Goal: Use online tool/utility: Utilize a website feature to perform a specific function

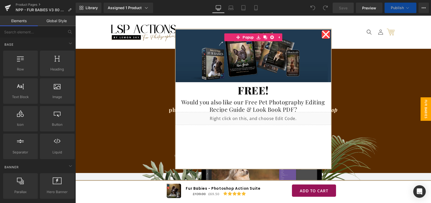
click at [392, 79] on div "Fur Babies Photoshop Action Suite Heading The ultimate fine-art editing workflo…" at bounding box center [253, 98] width 356 height 73
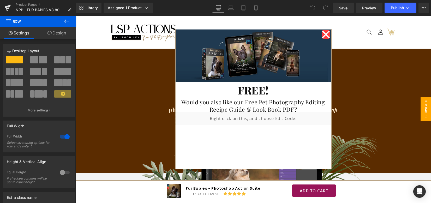
click at [99, 74] on div "Fur Babies Photoshop Action Suite Heading The ultimate fine-art editing workflo…" at bounding box center [253, 98] width 356 height 73
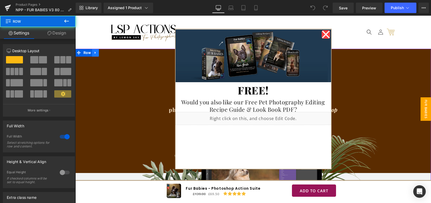
click at [95, 54] on icon at bounding box center [96, 53] width 4 height 4
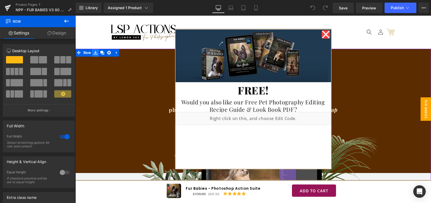
click at [95, 55] on link at bounding box center [95, 53] width 7 height 8
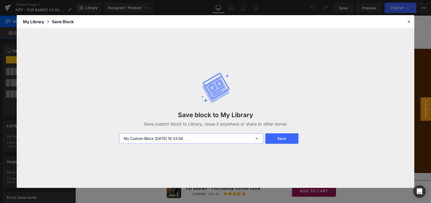
drag, startPoint x: 200, startPoint y: 138, endPoint x: 62, endPoint y: 139, distance: 137.8
click at [70, 139] on div "Save block to My Library Save custom block to Library, reuse it anywhere or sha…" at bounding box center [216, 107] width 398 height 159
type input "FUR BABIES HEADER (testing removing)"
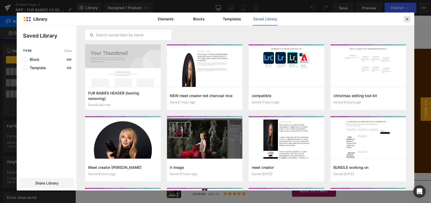
click at [408, 16] on div at bounding box center [407, 19] width 6 height 6
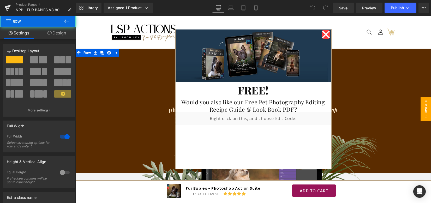
click at [365, 74] on div "Fur Babies Photoshop Action Suite Heading The ultimate fine-art editing workflo…" at bounding box center [253, 98] width 356 height 73
click at [418, 107] on span "FUR BABIES BROCHURE" at bounding box center [420, 108] width 21 height 23
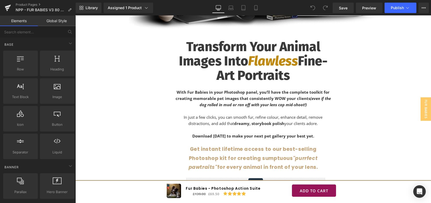
scroll to position [313, 0]
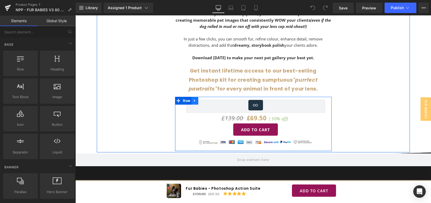
click at [194, 100] on icon at bounding box center [195, 101] width 4 height 4
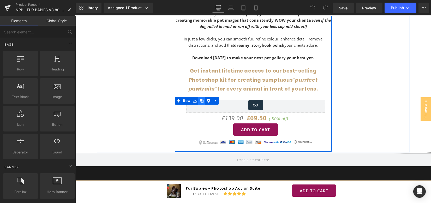
click at [200, 99] on icon at bounding box center [202, 101] width 4 height 4
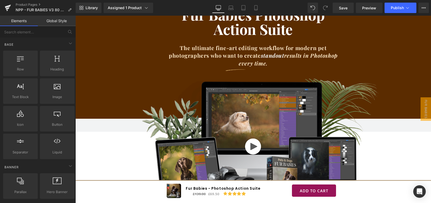
scroll to position [45, 0]
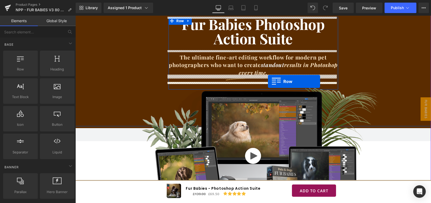
drag, startPoint x: 184, startPoint y: 39, endPoint x: 268, endPoint y: 81, distance: 93.9
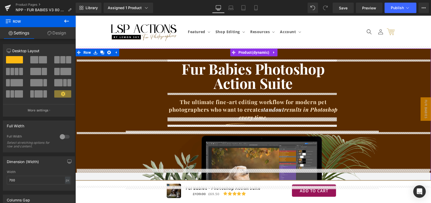
scroll to position [0, 0]
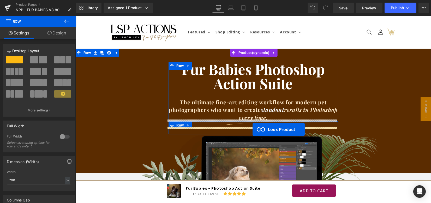
drag, startPoint x: 252, startPoint y: 136, endPoint x: 253, endPoint y: 129, distance: 6.9
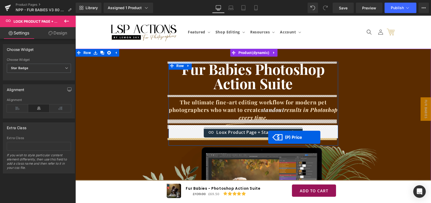
drag, startPoint x: 253, startPoint y: 156, endPoint x: 268, endPoint y: 137, distance: 23.8
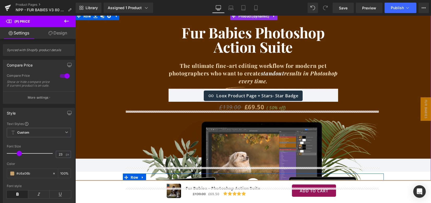
scroll to position [35, 0]
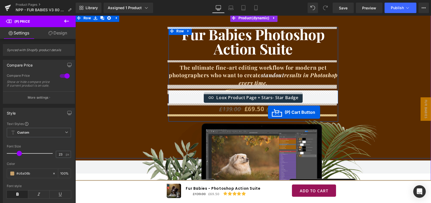
drag, startPoint x: 253, startPoint y: 63, endPoint x: 268, endPoint y: 112, distance: 51.3
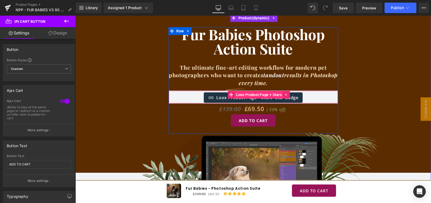
click at [251, 97] on span "Loox Product Page + Stars" at bounding box center [259, 95] width 49 height 8
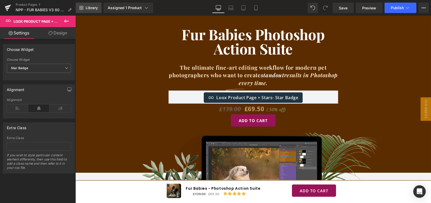
click at [90, 8] on span "Library" at bounding box center [92, 7] width 12 height 5
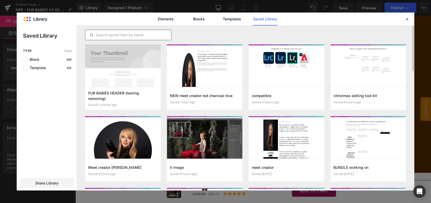
click at [135, 32] on input "text" at bounding box center [128, 35] width 86 height 6
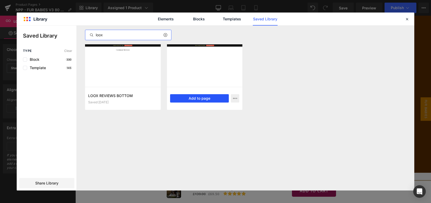
type input "loox"
click at [201, 96] on button "Add to page" at bounding box center [199, 98] width 59 height 8
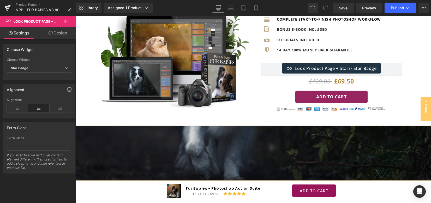
scroll to position [2741, 0]
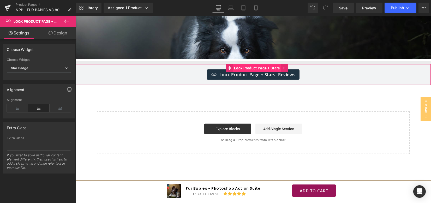
click at [242, 64] on span "Loox Product Page + Stars" at bounding box center [257, 68] width 49 height 8
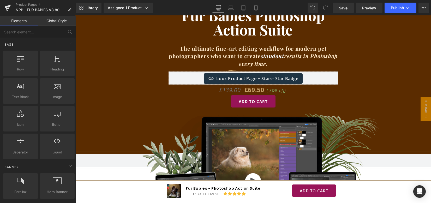
scroll to position [0, 0]
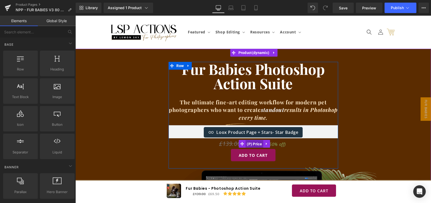
click at [255, 146] on span "(P) Price" at bounding box center [255, 144] width 18 height 8
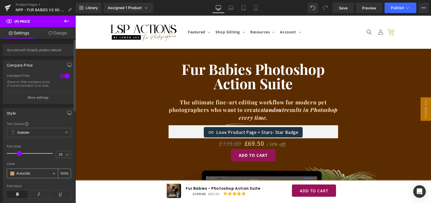
click at [9, 178] on div "#c6a06b" at bounding box center [29, 173] width 45 height 9
click at [10, 176] on span at bounding box center [12, 173] width 4 height 4
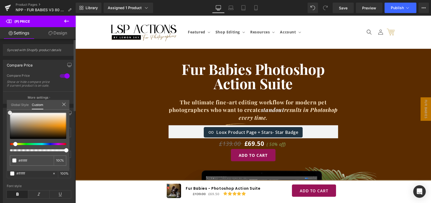
drag, startPoint x: 32, startPoint y: 123, endPoint x: 5, endPoint y: 110, distance: 29.8
click at [5, 110] on div "Style Text Styles Custom Custom Setup Global Style Custom Setup Global Style 23…" at bounding box center [39, 164] width 78 height 120
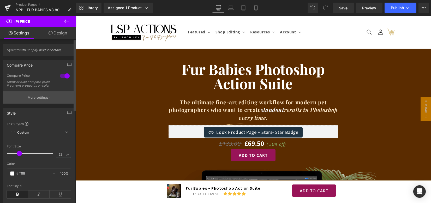
click at [31, 100] on p "More settings" at bounding box center [38, 97] width 21 height 5
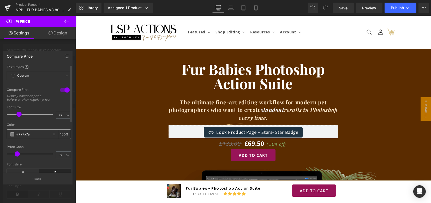
click at [12, 136] on span at bounding box center [12, 134] width 4 height 4
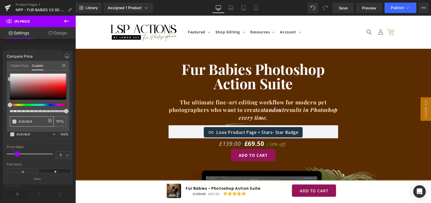
drag, startPoint x: 10, startPoint y: 87, endPoint x: 9, endPoint y: 79, distance: 8.1
click at [9, 79] on span at bounding box center [10, 79] width 4 height 4
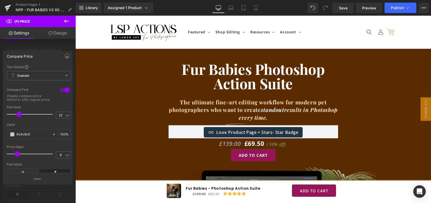
click at [252, 156] on div at bounding box center [253, 109] width 356 height 187
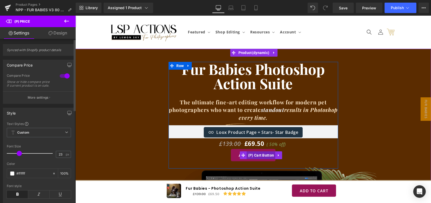
click at [249, 155] on span "(P) Cart Button" at bounding box center [261, 155] width 29 height 8
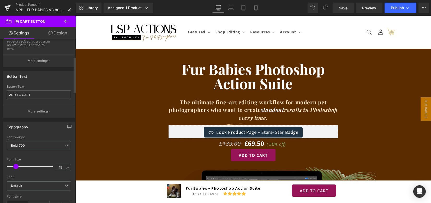
scroll to position [139, 0]
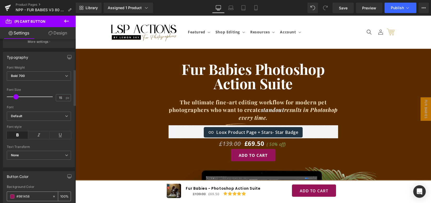
drag, startPoint x: 17, startPoint y: 195, endPoint x: 58, endPoint y: 196, distance: 40.5
click at [58, 196] on div "#981458 100 %" at bounding box center [39, 197] width 64 height 10
type input "#bba686"
click at [11, 196] on span at bounding box center [12, 196] width 4 height 4
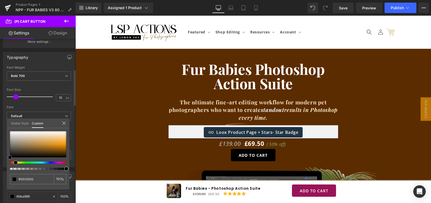
drag, startPoint x: 32, startPoint y: 151, endPoint x: 9, endPoint y: 158, distance: 24.0
click at [10, 157] on div at bounding box center [38, 144] width 56 height 26
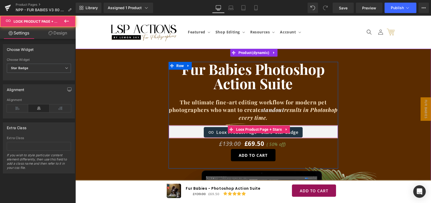
click at [306, 126] on div at bounding box center [253, 125] width 169 height 1
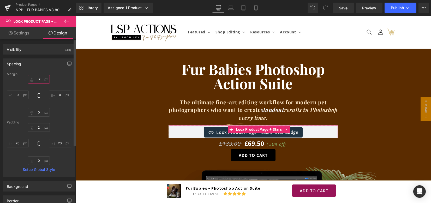
click at [36, 80] on input "-7" at bounding box center [39, 79] width 22 height 9
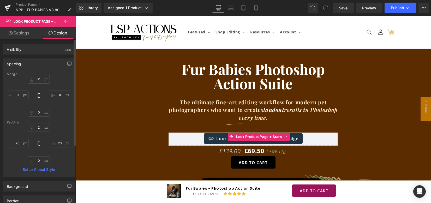
type input "22"
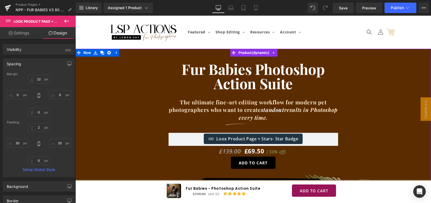
click at [389, 87] on div "Fur Babies Photoshop Action Suite Heading The ultimate fine-art editing workflo…" at bounding box center [253, 119] width 356 height 114
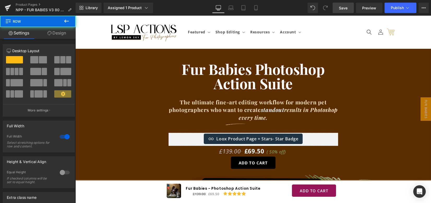
click at [343, 8] on span "Save" at bounding box center [343, 7] width 9 height 5
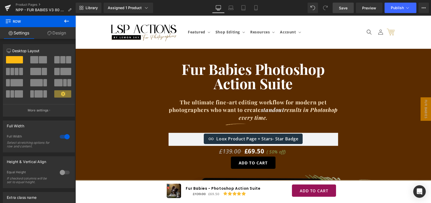
click at [343, 6] on span "Save" at bounding box center [343, 7] width 9 height 5
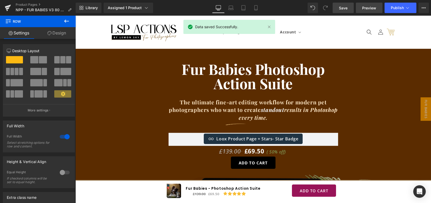
click at [369, 7] on span "Preview" at bounding box center [369, 7] width 14 height 5
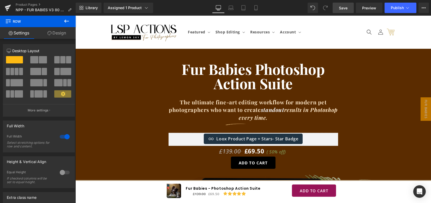
drag, startPoint x: 71, startPoint y: 21, endPoint x: 67, endPoint y: 23, distance: 4.6
click at [71, 21] on button at bounding box center [66, 21] width 18 height 11
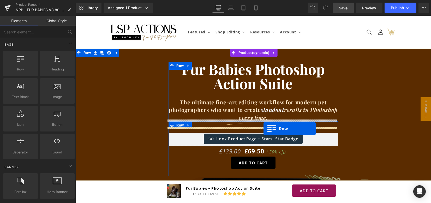
drag, startPoint x: 97, startPoint y: 79, endPoint x: 264, endPoint y: 129, distance: 174.0
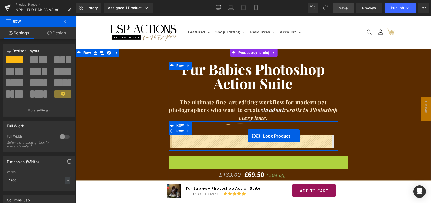
drag, startPoint x: 248, startPoint y: 161, endPoint x: 248, endPoint y: 136, distance: 25.3
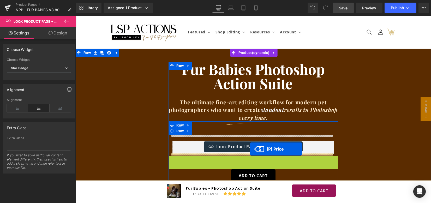
drag, startPoint x: 251, startPoint y: 162, endPoint x: 250, endPoint y: 149, distance: 12.6
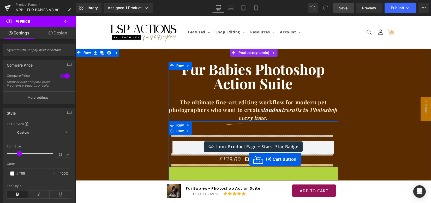
drag, startPoint x: 258, startPoint y: 166, endPoint x: 249, endPoint y: 159, distance: 11.1
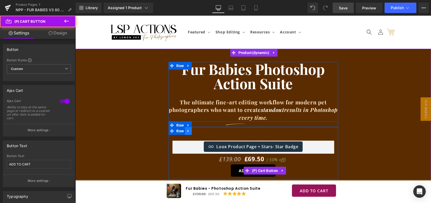
click at [189, 131] on icon at bounding box center [189, 131] width 4 height 4
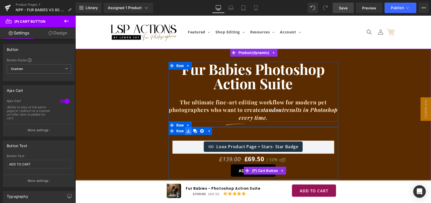
click at [189, 131] on link at bounding box center [188, 131] width 7 height 8
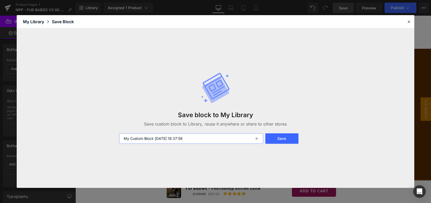
drag, startPoint x: 197, startPoint y: 138, endPoint x: 68, endPoint y: 126, distance: 129.7
click at [70, 126] on div "Save block to My Library Save custom block to Library, reuse it anywhere or sha…" at bounding box center [216, 107] width 398 height 159
type input "Fur babies add to cart I removed again"
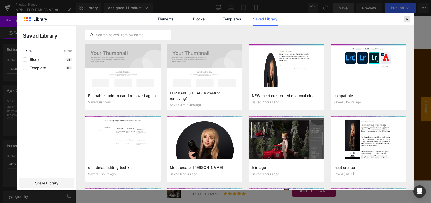
click at [406, 18] on icon at bounding box center [407, 19] width 5 height 5
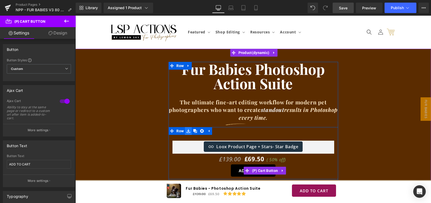
click at [189, 130] on link at bounding box center [188, 131] width 7 height 8
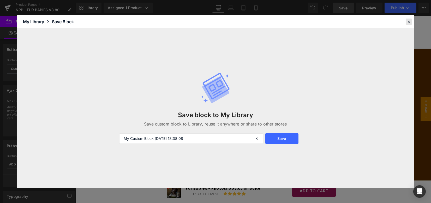
click at [409, 22] on icon at bounding box center [409, 21] width 5 height 5
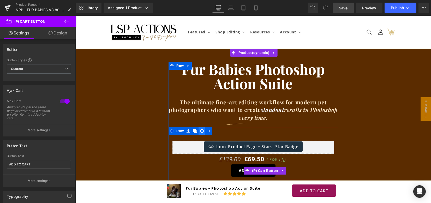
click at [201, 132] on icon at bounding box center [202, 131] width 4 height 4
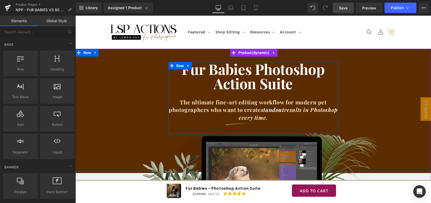
click at [242, 132] on div "Fur Babies Photoshop Action Suite Heading The ultimate fine-art editing workflo…" at bounding box center [254, 98] width 170 height 73
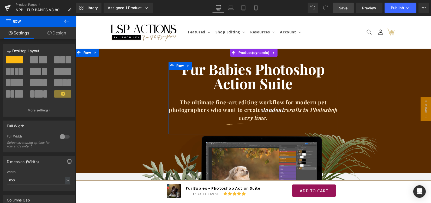
click at [240, 129] on div "Fur Babies Photoshop Action Suite Heading The ultimate fine-art editing workflo…" at bounding box center [254, 98] width 170 height 73
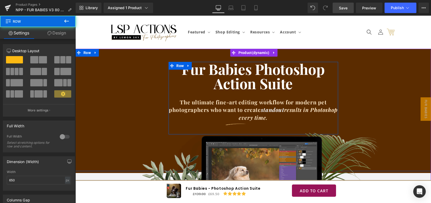
click at [197, 132] on div "Fur Babies Photoshop Action Suite Heading The ultimate fine-art editing workflo…" at bounding box center [254, 98] width 170 height 73
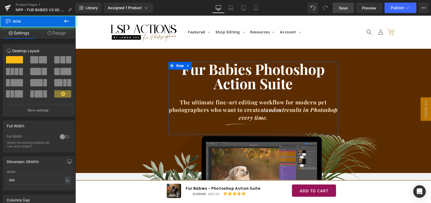
click at [60, 34] on link "Design" at bounding box center [57, 33] width 38 height 12
click at [0, 0] on div "Spacing Margin Padding" at bounding box center [0, 0] width 0 height 0
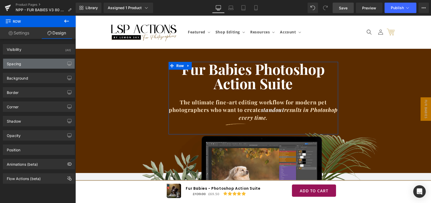
click at [38, 63] on div "Spacing" at bounding box center [38, 64] width 71 height 10
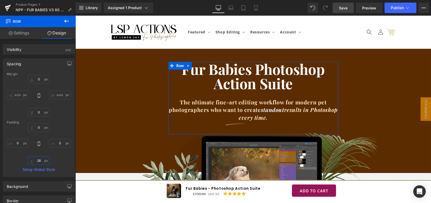
click at [38, 160] on input "28" at bounding box center [39, 160] width 22 height 9
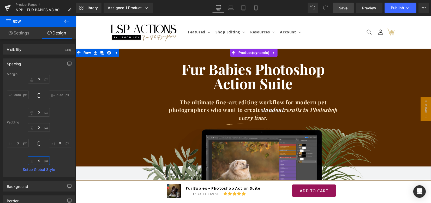
type input "5"
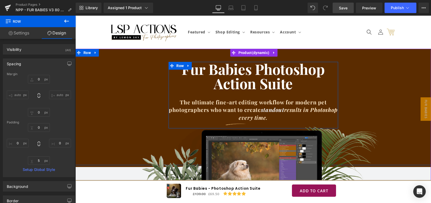
click at [216, 106] on b "The ultimate fine-art editing workflow for modern pet photographers who want to…" at bounding box center [253, 109] width 169 height 23
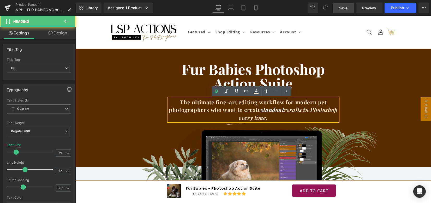
click at [224, 105] on b "The ultimate fine-art editing workflow for modern pet photographers who want to…" at bounding box center [253, 109] width 169 height 23
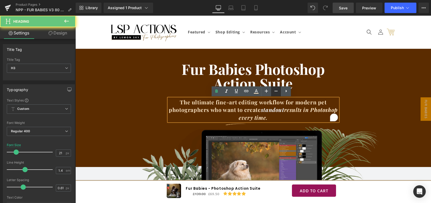
click at [277, 91] on icon at bounding box center [276, 91] width 6 height 6
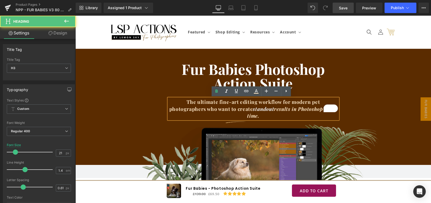
click at [239, 103] on b "The ultimate fine-art editing workflow for modern pet photographers who want to…" at bounding box center [253, 108] width 168 height 21
click at [365, 90] on div "Fur Babies Photoshop Action Suite Heading The ultimate fine-art editing workflo…" at bounding box center [253, 94] width 356 height 64
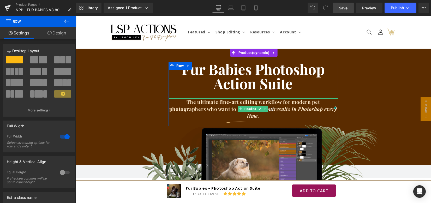
click at [286, 103] on b "The ultimate fine-art editing workflow for modern pet photographers who want to…" at bounding box center [253, 108] width 168 height 21
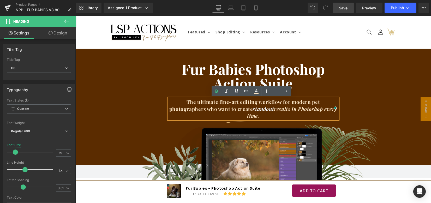
click at [298, 101] on b "The ultimate fine-art editing workflow for modern pet photographers who want to…" at bounding box center [253, 108] width 168 height 21
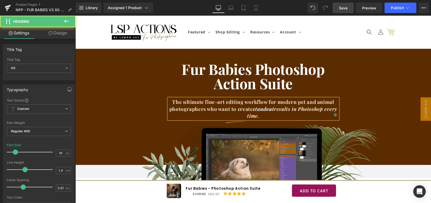
click at [271, 110] on span "standout" at bounding box center [263, 108] width 21 height 7
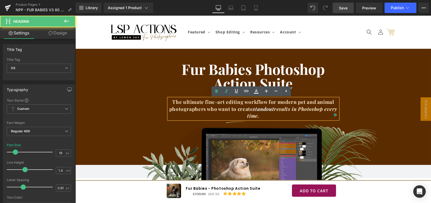
click at [295, 110] on span "results in Photoshop every time." at bounding box center [292, 112] width 90 height 14
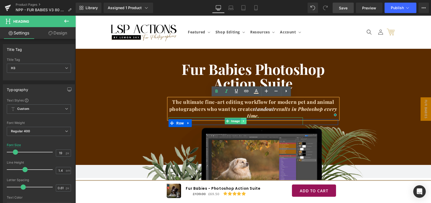
click at [241, 121] on link at bounding box center [243, 121] width 5 height 6
click at [230, 122] on span "Image" at bounding box center [227, 121] width 11 height 6
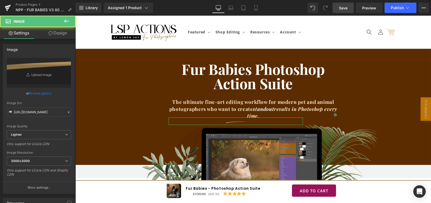
click at [56, 32] on link "Design" at bounding box center [58, 33] width 38 height 12
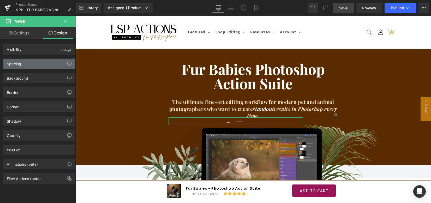
click at [32, 63] on div "Spacing" at bounding box center [38, 64] width 71 height 10
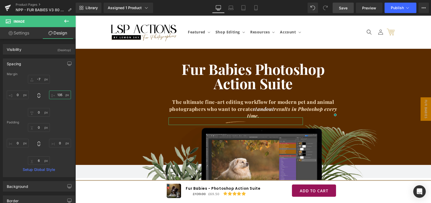
click at [60, 94] on input "135" at bounding box center [60, 95] width 22 height 9
type input "0"
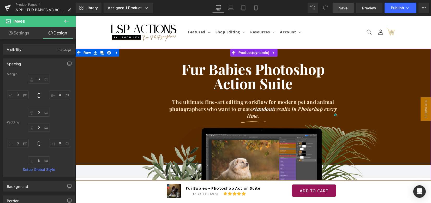
click at [367, 92] on div "Fur Babies Photoshop Action Suite Heading The ultimate fine-art editing workflo…" at bounding box center [253, 94] width 356 height 64
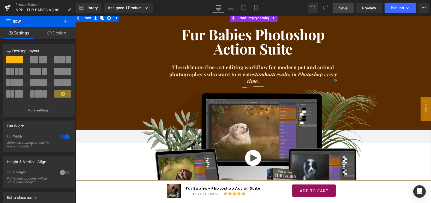
scroll to position [104, 0]
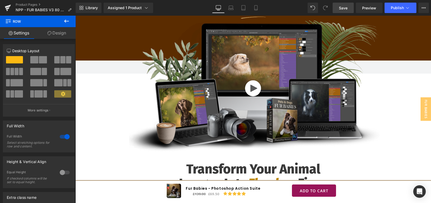
click at [346, 9] on span "Save" at bounding box center [343, 7] width 9 height 5
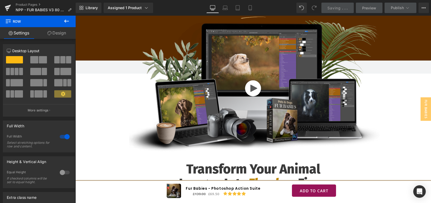
scroll to position [35, 0]
